Goal: Navigation & Orientation: Find specific page/section

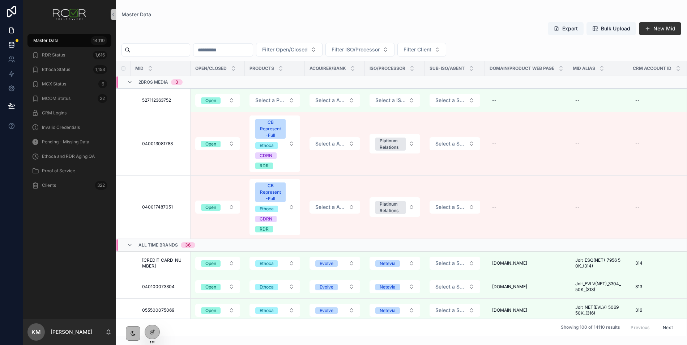
click at [12, 46] on icon at bounding box center [11, 44] width 5 height 3
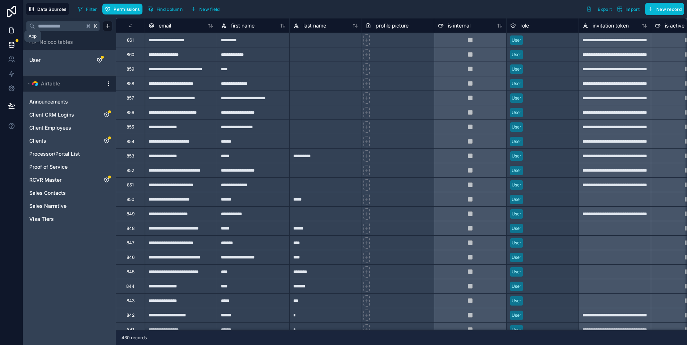
click at [13, 30] on icon at bounding box center [11, 30] width 7 height 7
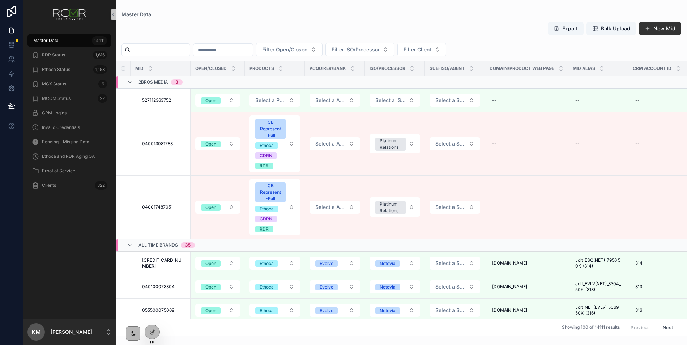
click at [3, 202] on div at bounding box center [11, 172] width 23 height 345
click at [211, 16] on div "Master Data" at bounding box center [402, 15] width 560 height 6
